Goal: Check status: Check status

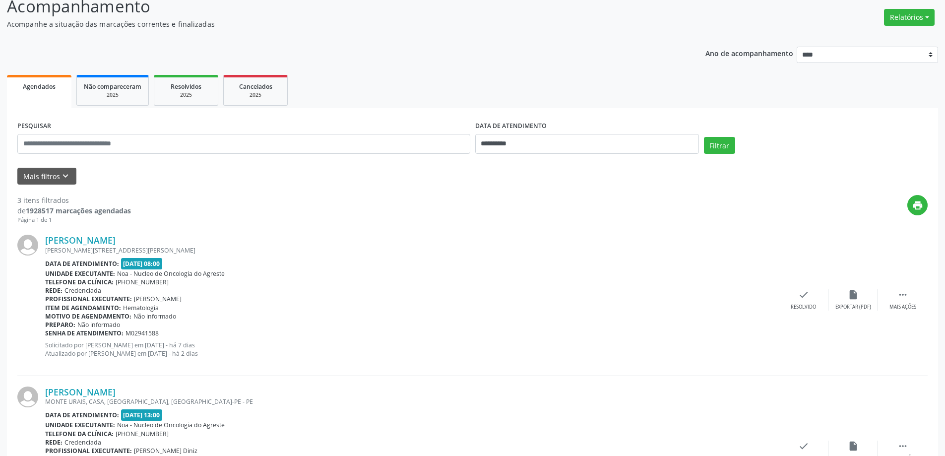
scroll to position [65, 0]
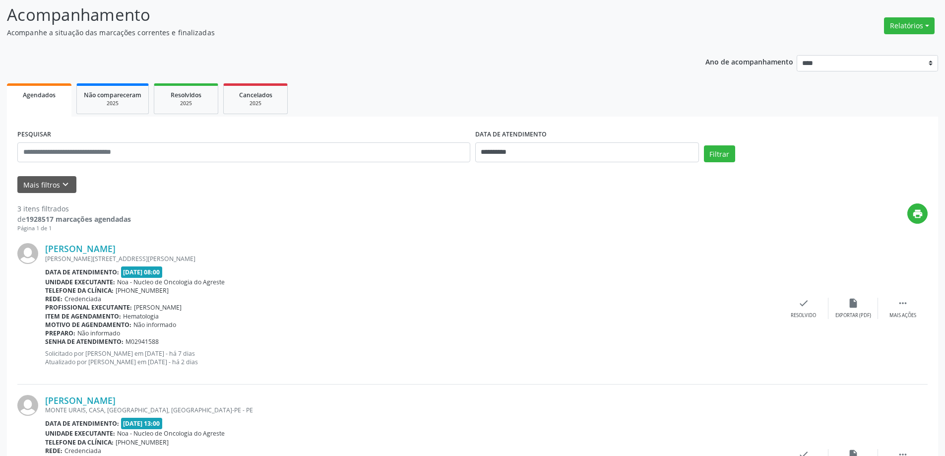
click at [305, 274] on div "Data de atendimento: 25/09/2025 - 08:00" at bounding box center [412, 271] width 734 height 11
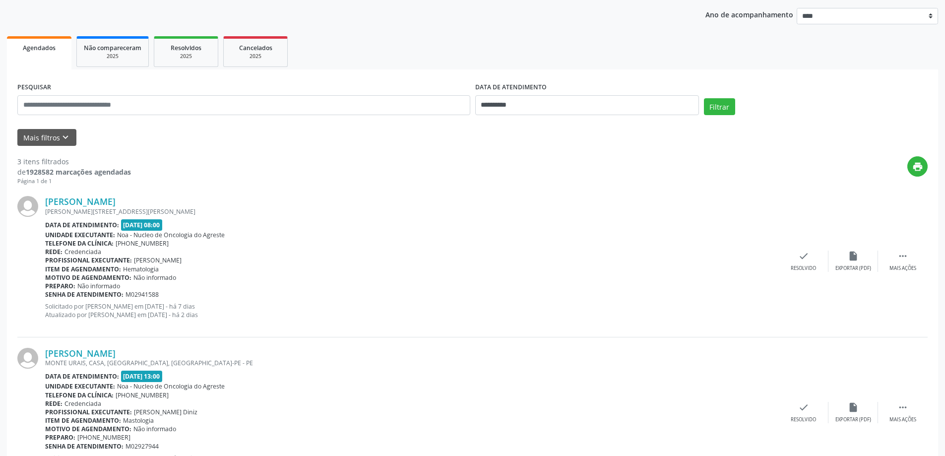
scroll to position [99, 0]
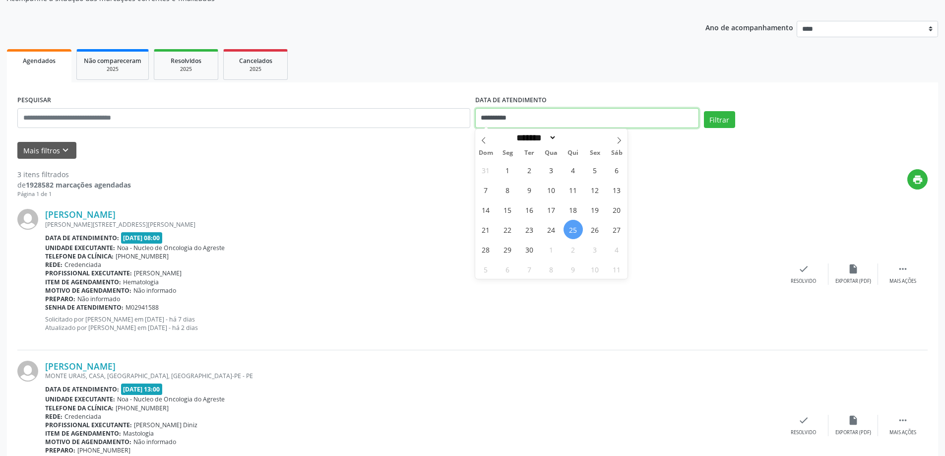
drag, startPoint x: 639, startPoint y: 114, endPoint x: 633, endPoint y: 114, distance: 6.0
click at [633, 114] on input "**********" at bounding box center [587, 118] width 224 height 20
click at [549, 228] on span "24" at bounding box center [551, 229] width 19 height 19
type input "**********"
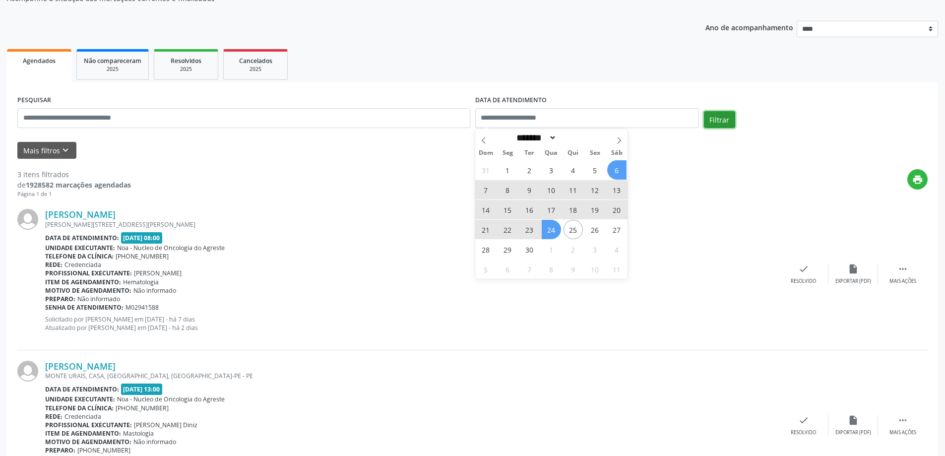
click at [716, 115] on button "Filtrar" at bounding box center [719, 119] width 31 height 17
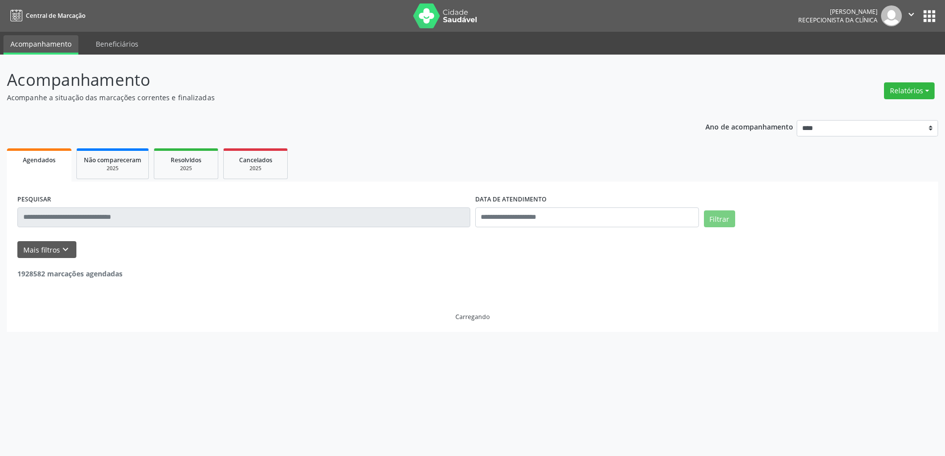
scroll to position [0, 0]
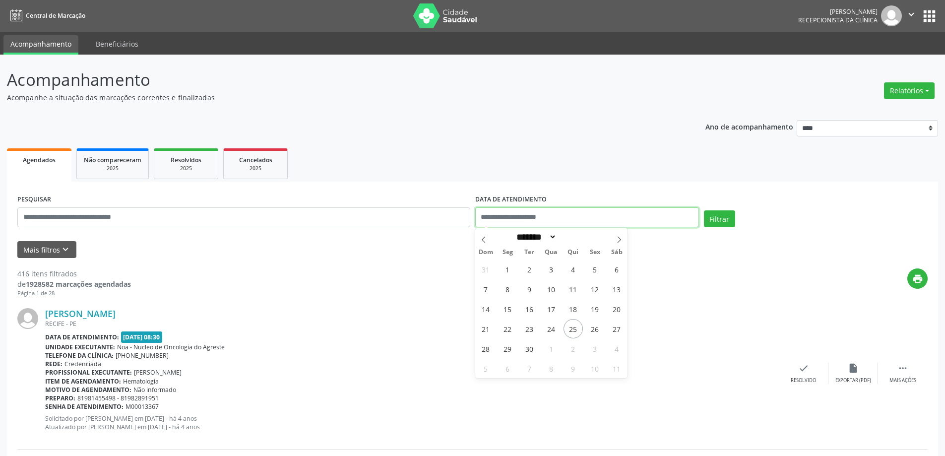
click at [596, 220] on input "text" at bounding box center [587, 217] width 224 height 20
click at [555, 325] on span "24" at bounding box center [551, 328] width 19 height 19
type input "**********"
click at [556, 327] on span "24" at bounding box center [551, 328] width 19 height 19
click at [556, 327] on div "RECIFE - PE" at bounding box center [412, 324] width 734 height 8
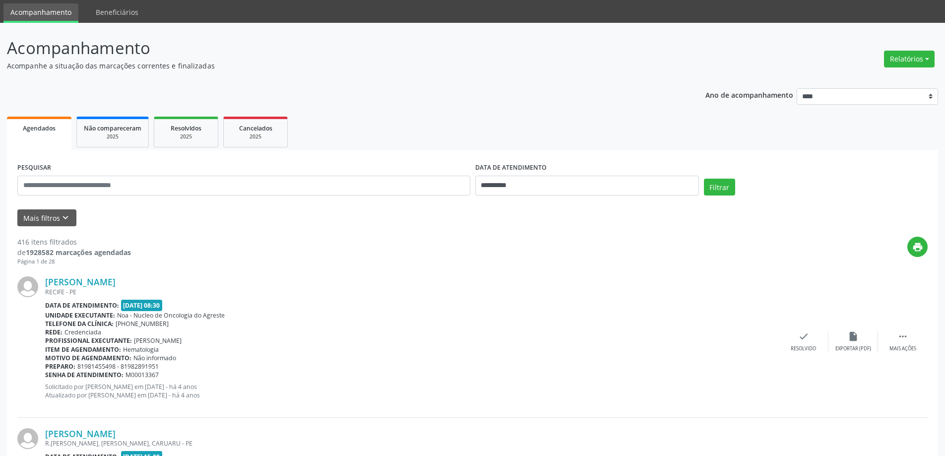
scroll to position [50, 0]
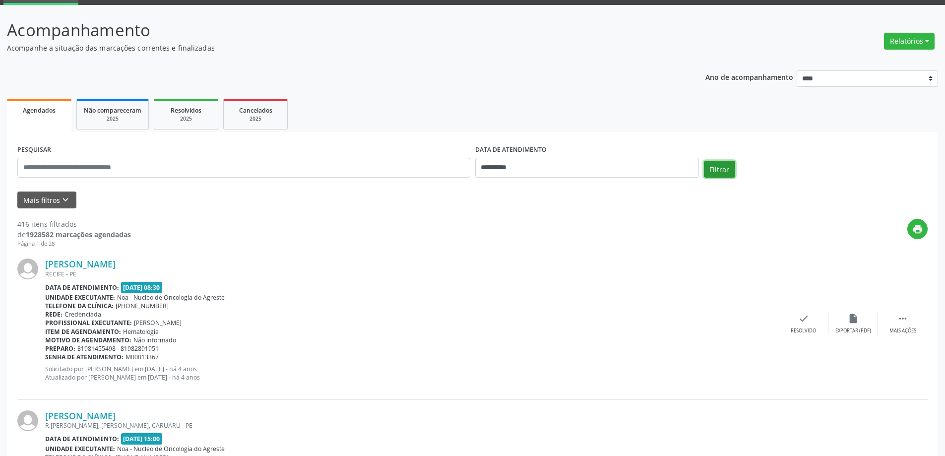
click at [719, 171] on button "Filtrar" at bounding box center [719, 169] width 31 height 17
